Goal: Information Seeking & Learning: Learn about a topic

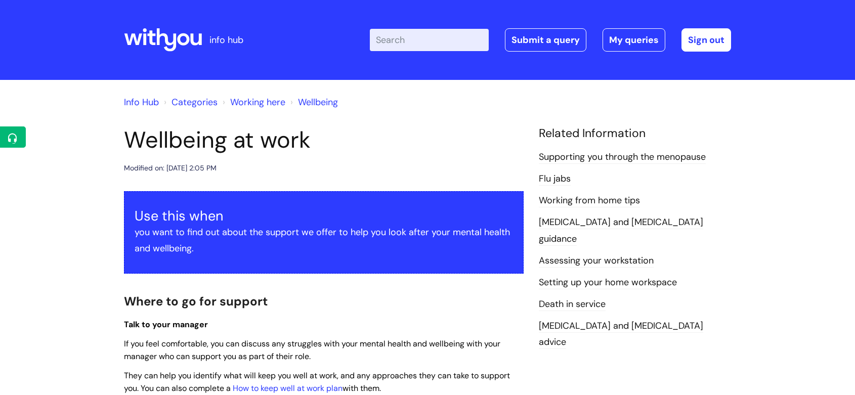
scroll to position [40, 0]
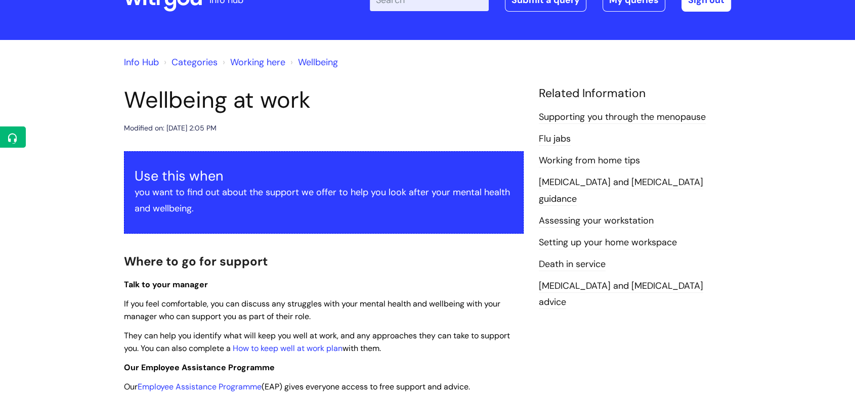
click at [154, 2] on icon at bounding box center [163, 0] width 78 height 24
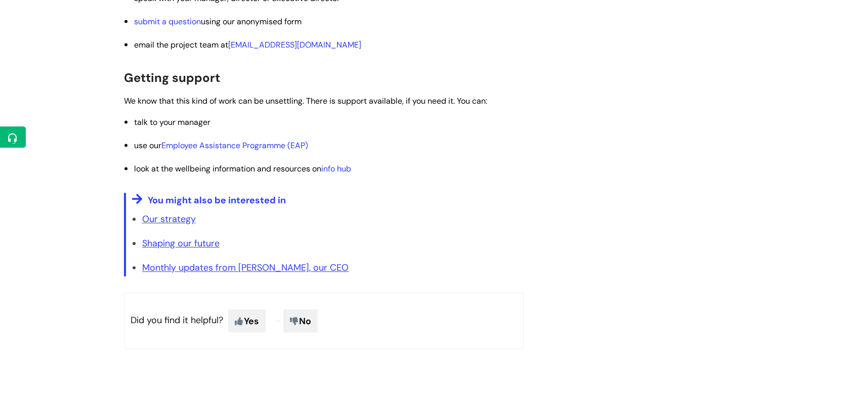
scroll to position [1536, 0]
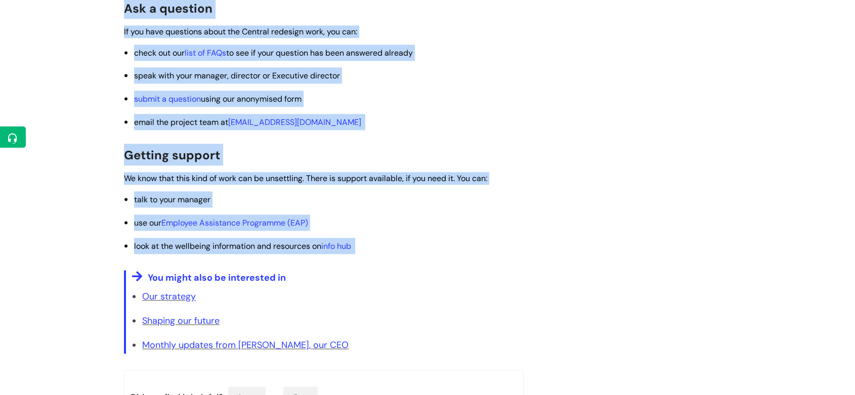
drag, startPoint x: 121, startPoint y: 227, endPoint x: 449, endPoint y: 242, distance: 328.0
copy div "Lorem ips Dolorsi ametcons adipisc Elitseddo e tempor in utl Etdolor magnaaliq …"
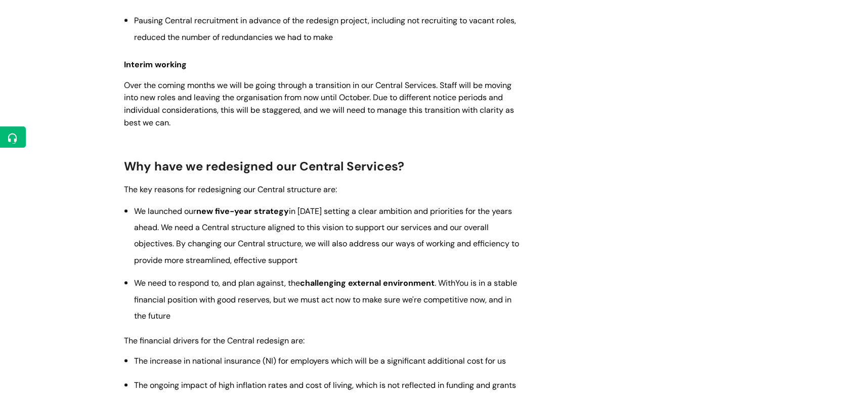
scroll to position [955, 0]
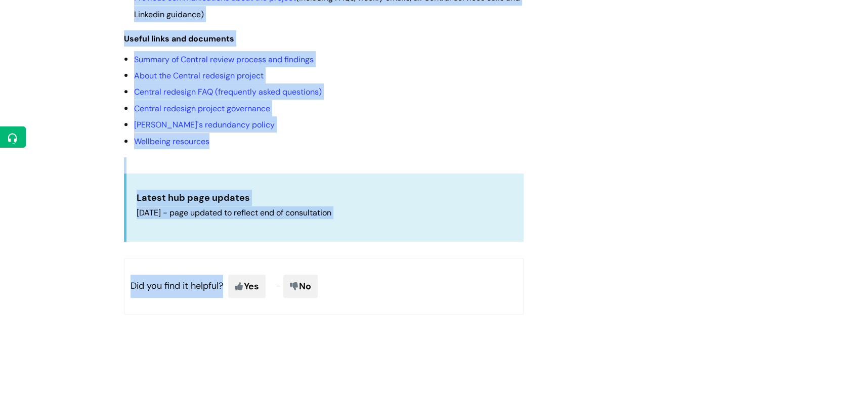
scroll to position [498, 0]
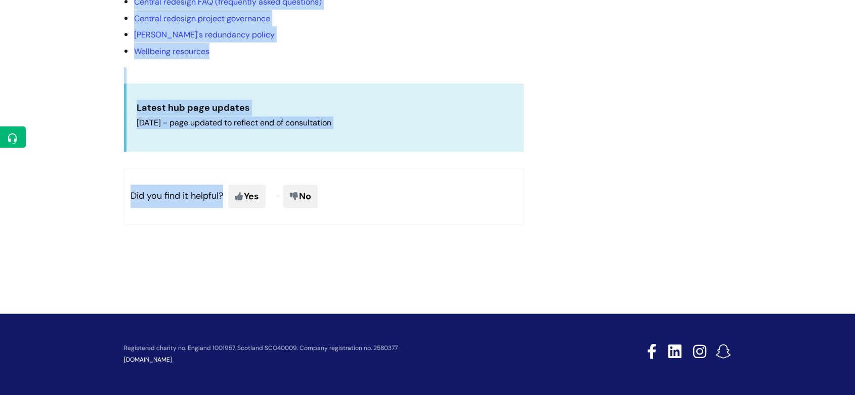
drag, startPoint x: 123, startPoint y: 136, endPoint x: 408, endPoint y: 147, distance: 284.4
copy article "Central redesign project hub Modified on: Wed, 30 Jul, 2025 at 2:45 PM Followin…"
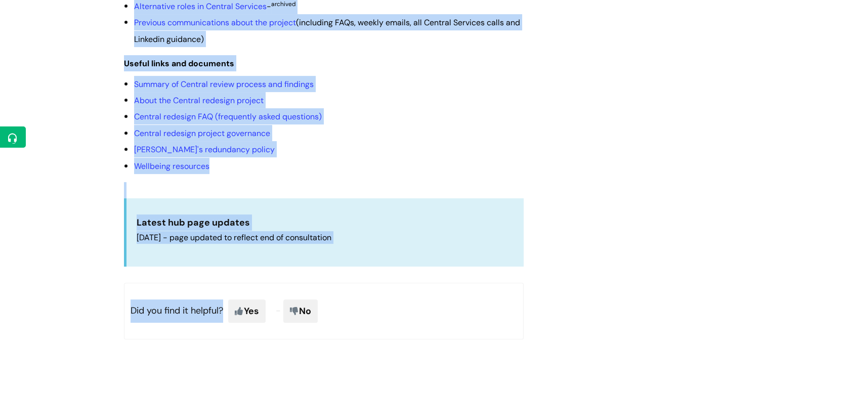
scroll to position [330, 0]
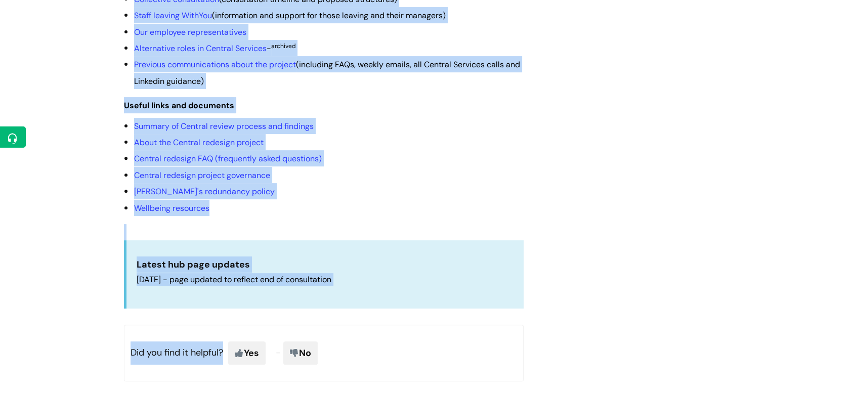
click at [559, 151] on div "Central redesign project hub Modified on: Wed, 30 Jul, 2025 at 2:45 PM Followin…" at bounding box center [427, 97] width 622 height 601
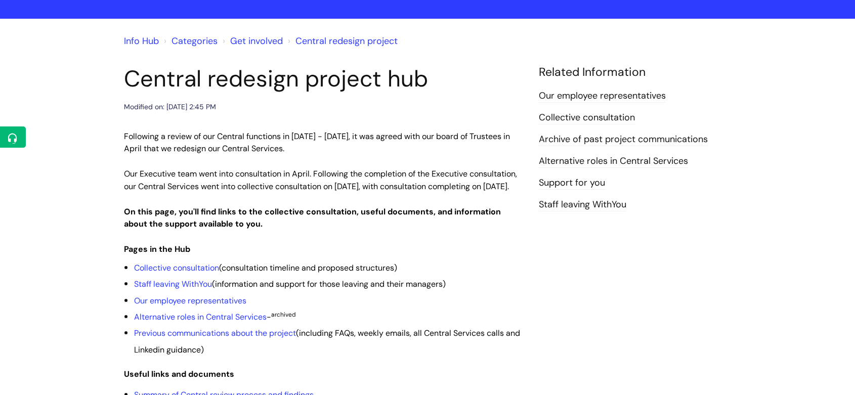
scroll to position [49, 0]
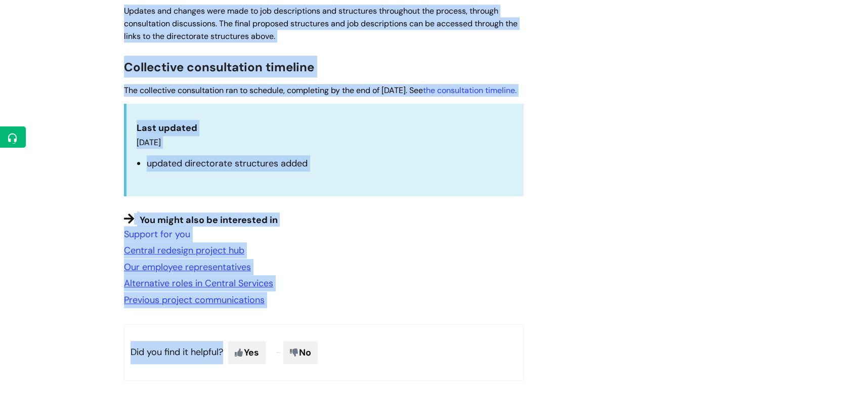
scroll to position [1077, 0]
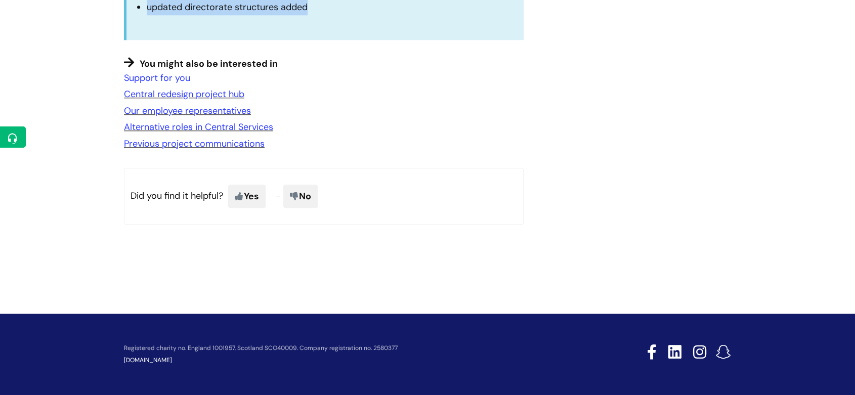
drag, startPoint x: 127, startPoint y: 157, endPoint x: 364, endPoint y: 31, distance: 268.1
copy div "Outcome of the Executive consultation See the revised Executive structure Watch…"
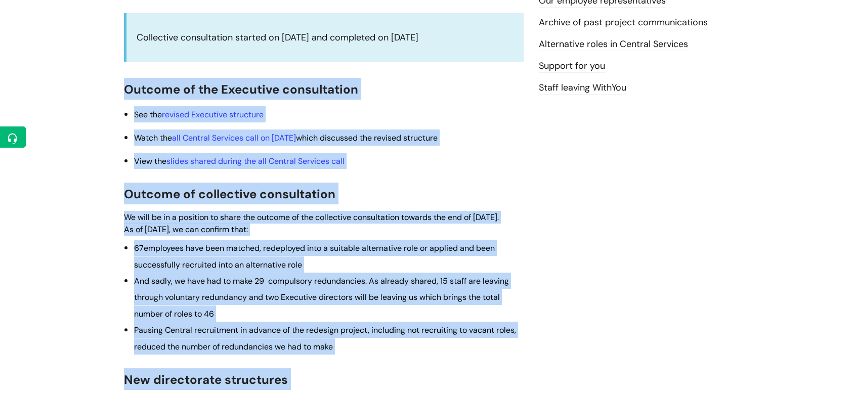
scroll to position [0, 0]
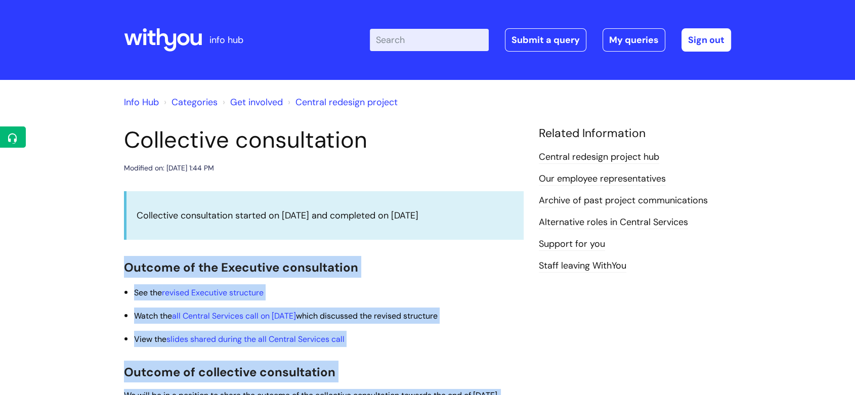
click at [469, 287] on li "See the revised Executive structure" at bounding box center [328, 292] width 389 height 16
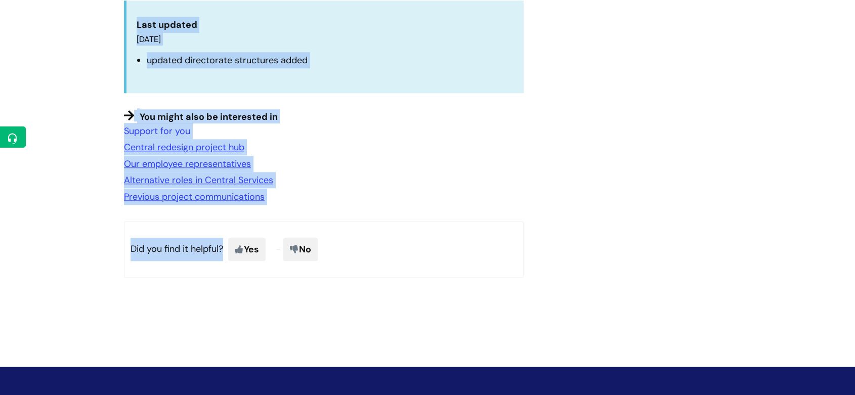
scroll to position [1077, 0]
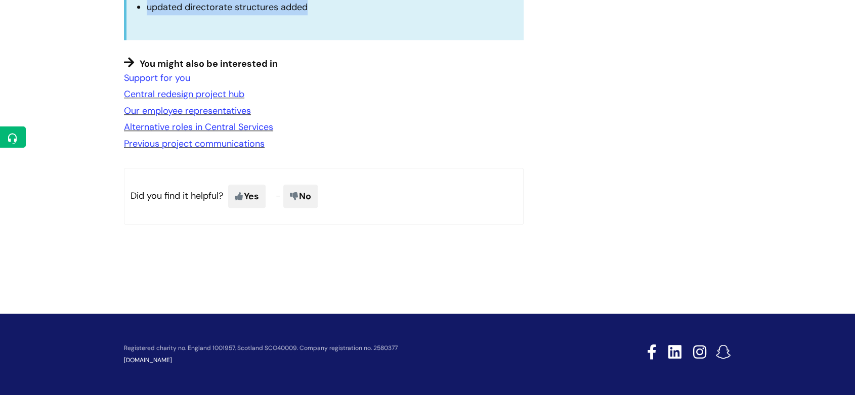
drag, startPoint x: 120, startPoint y: 181, endPoint x: 360, endPoint y: 32, distance: 282.3
copy div "Collective consultation started on 16 June and completed on 25 July 2025 Outcom…"
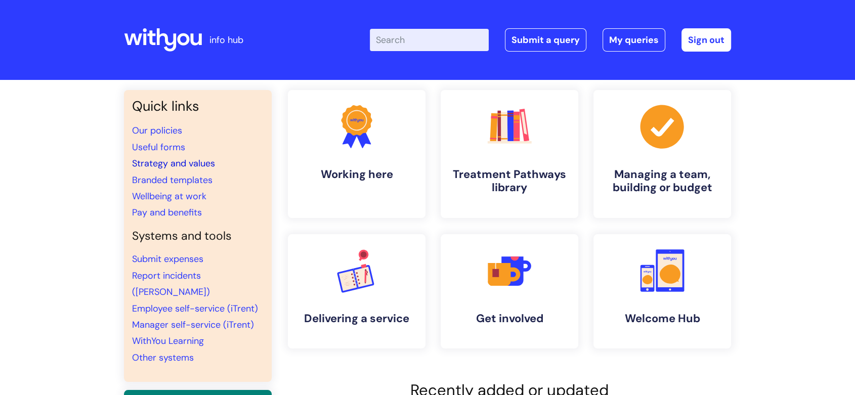
click at [174, 163] on link "Strategy and values" at bounding box center [173, 163] width 83 height 12
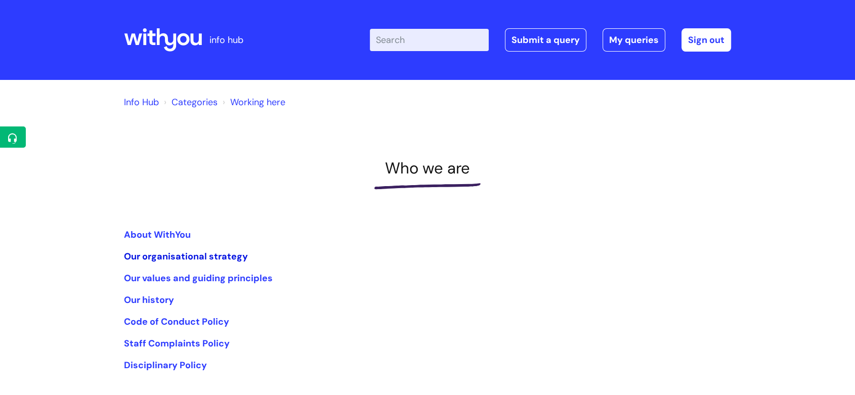
click at [188, 253] on link "Our organisational strategy" at bounding box center [186, 256] width 124 height 12
